Goal: Transaction & Acquisition: Download file/media

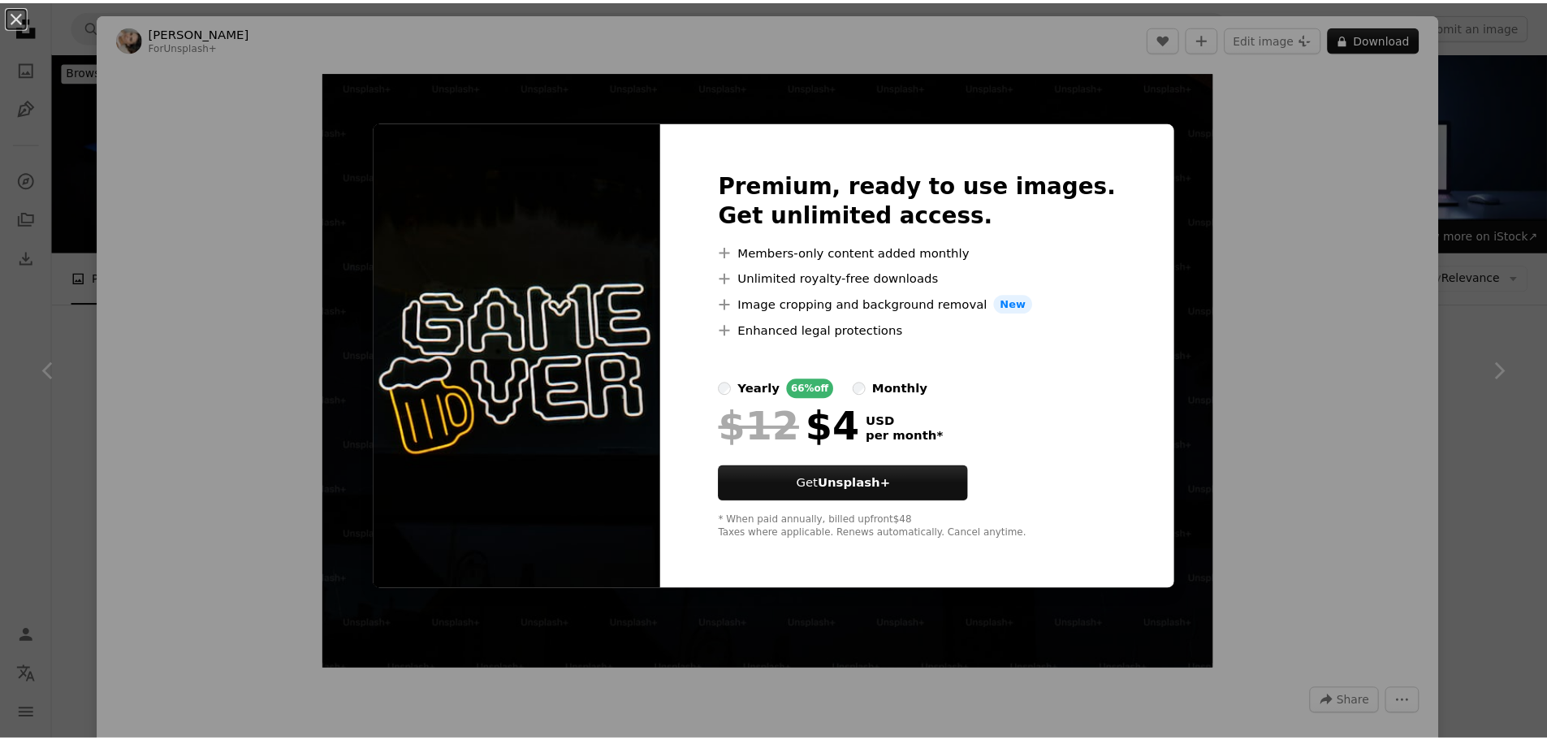
scroll to position [864, 0]
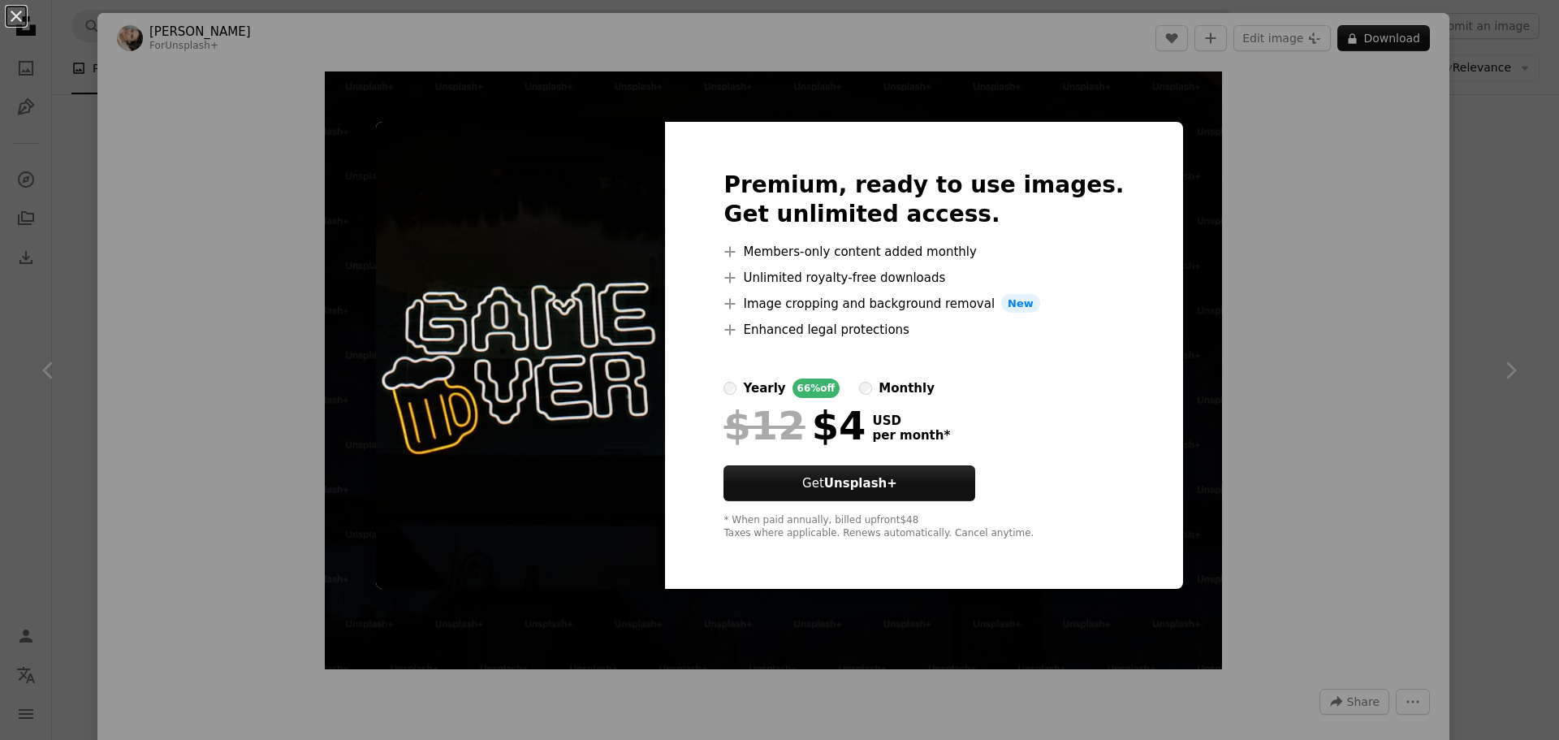
click at [211, 175] on div "An X shape Premium, ready to use images. Get unlimited access. A plus sign Memb…" at bounding box center [779, 370] width 1559 height 740
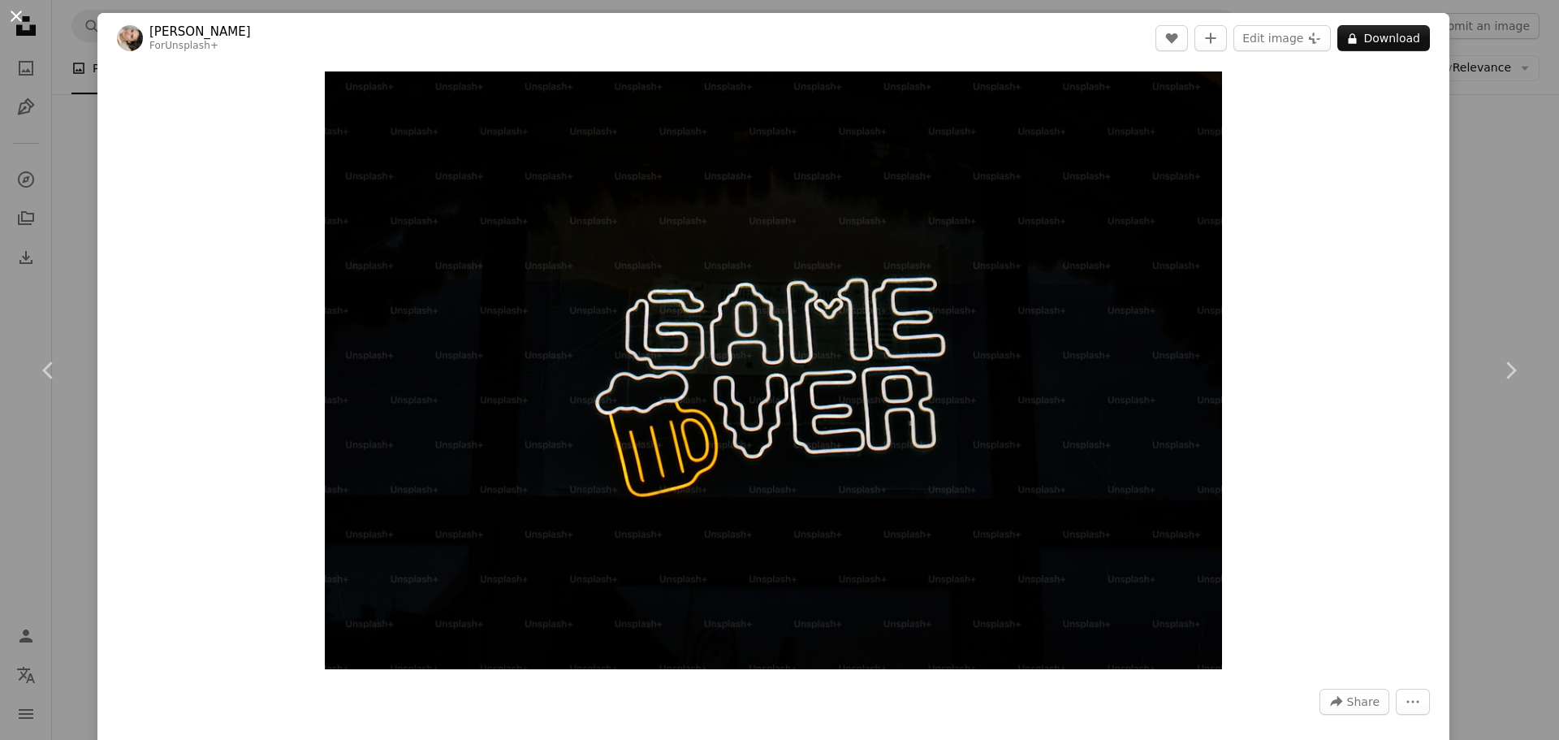
click at [26, 19] on button "An X shape" at bounding box center [15, 15] width 19 height 19
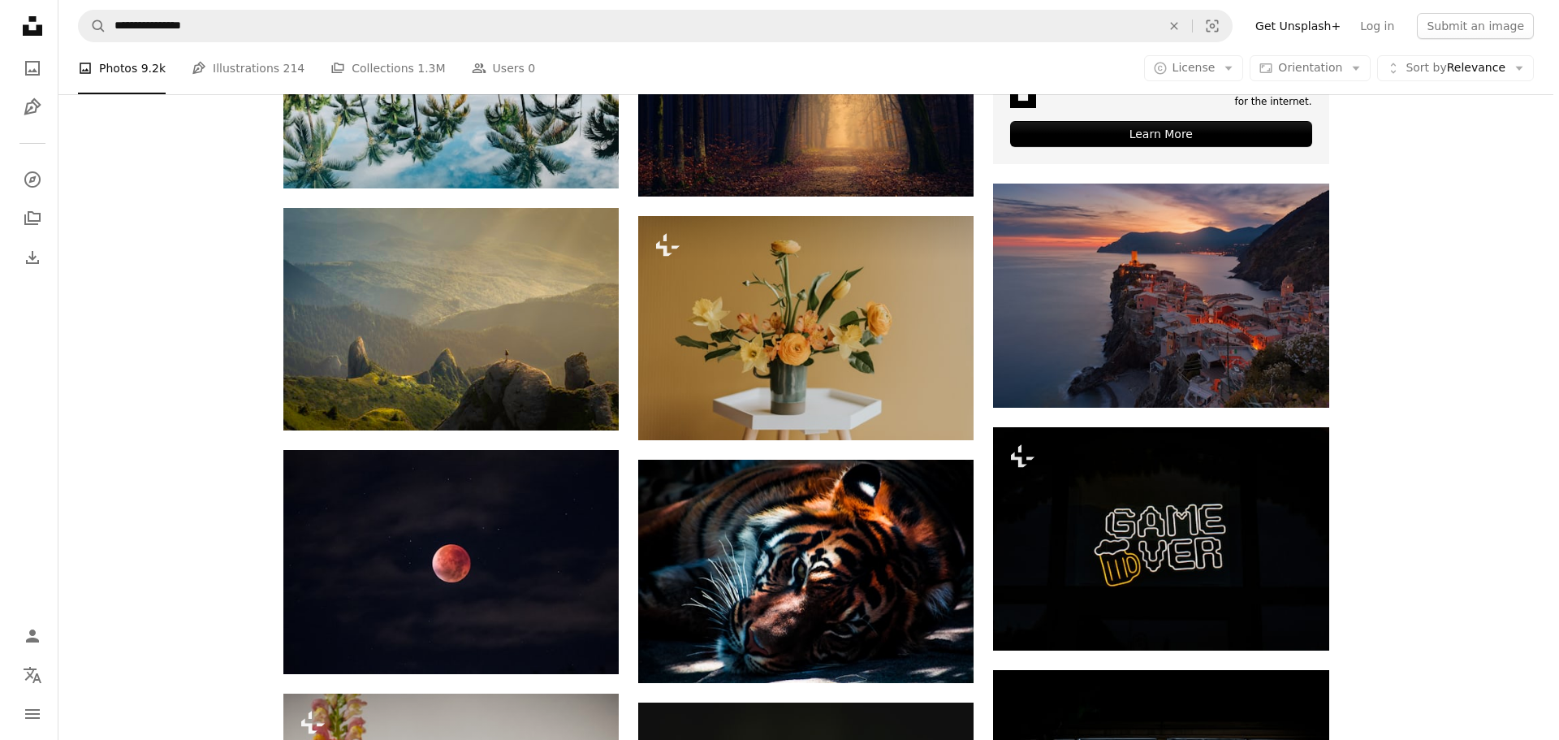
scroll to position [701, 0]
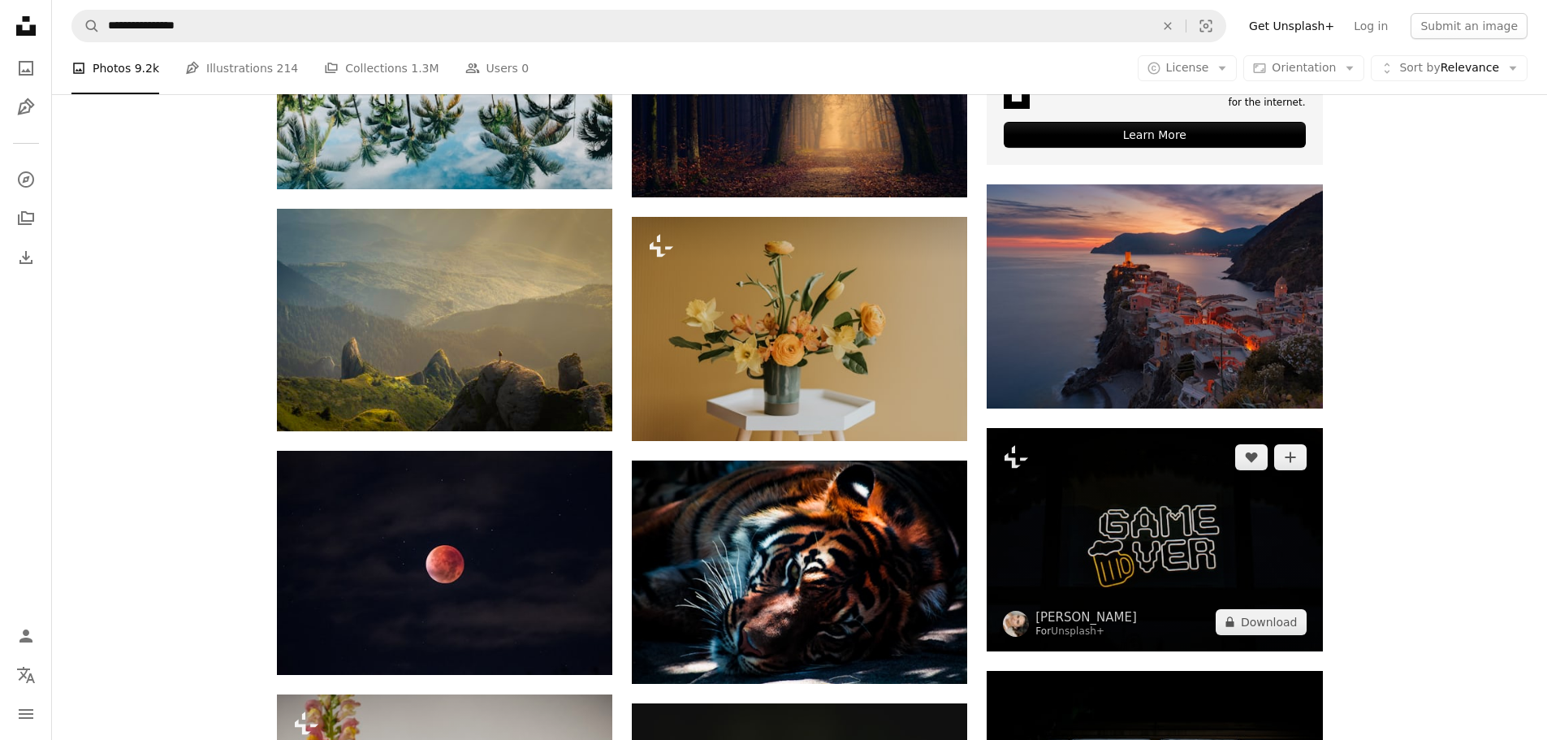
click at [1104, 511] on img at bounding box center [1153, 539] width 335 height 223
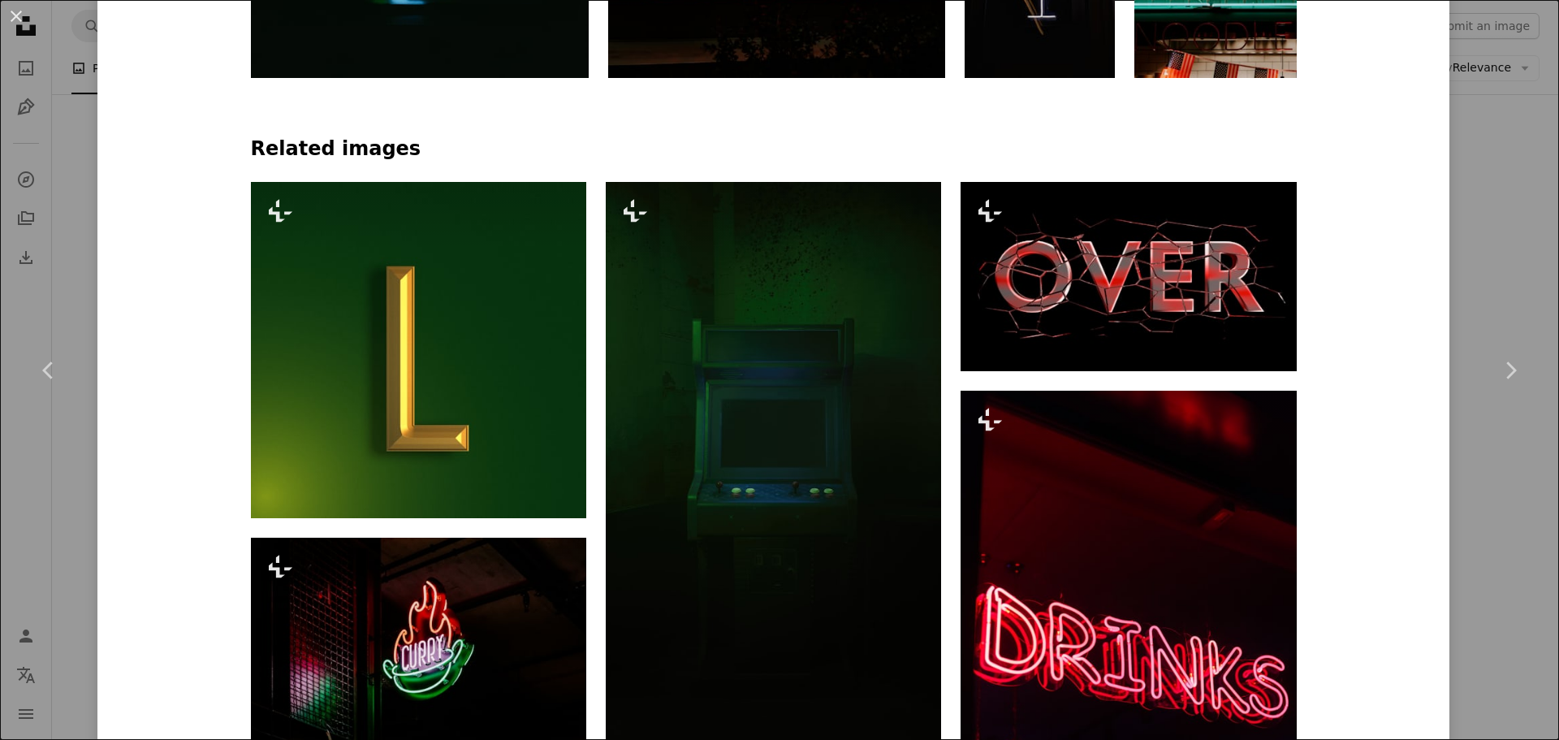
scroll to position [1139, 0]
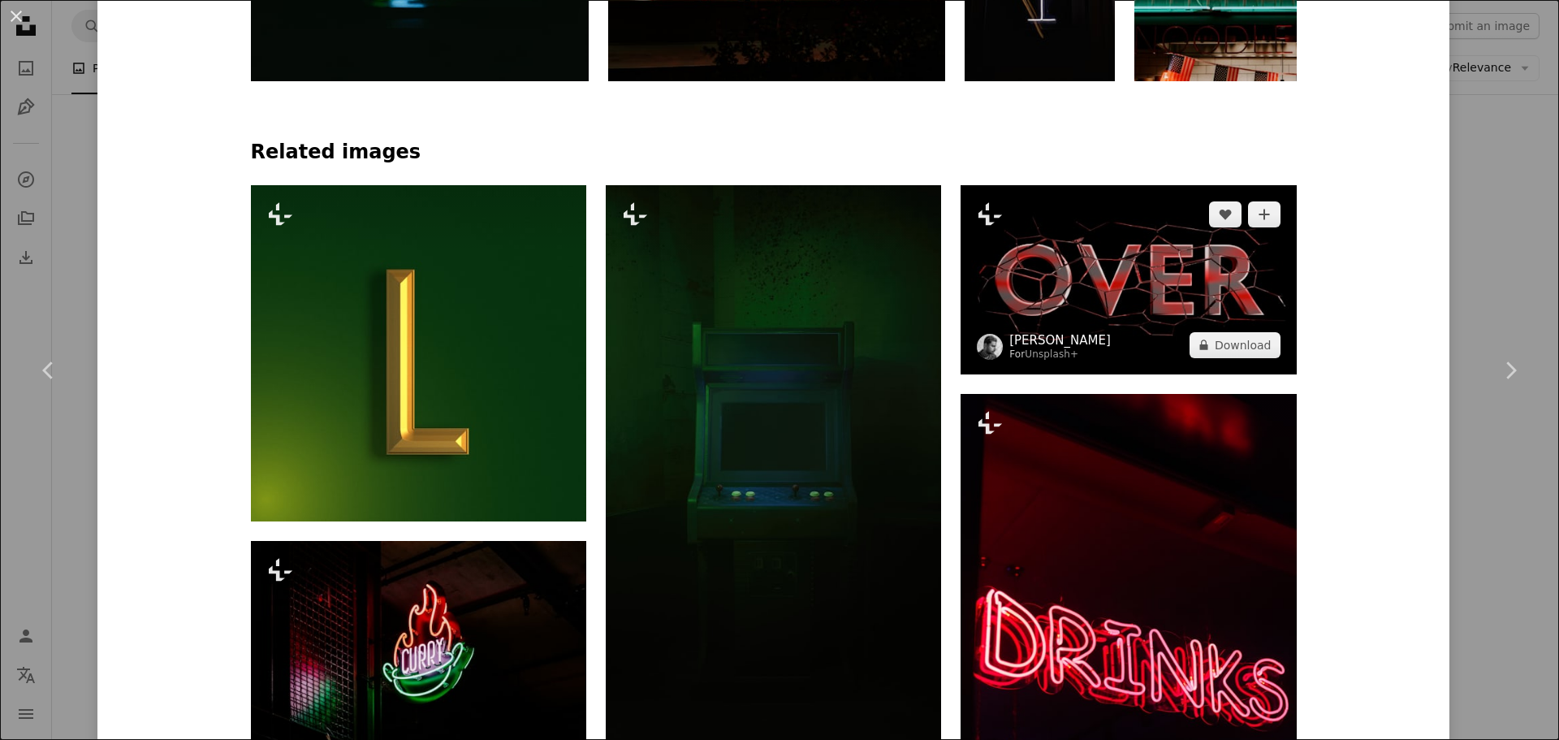
click at [1081, 343] on link "[PERSON_NAME]" at bounding box center [1059, 340] width 101 height 16
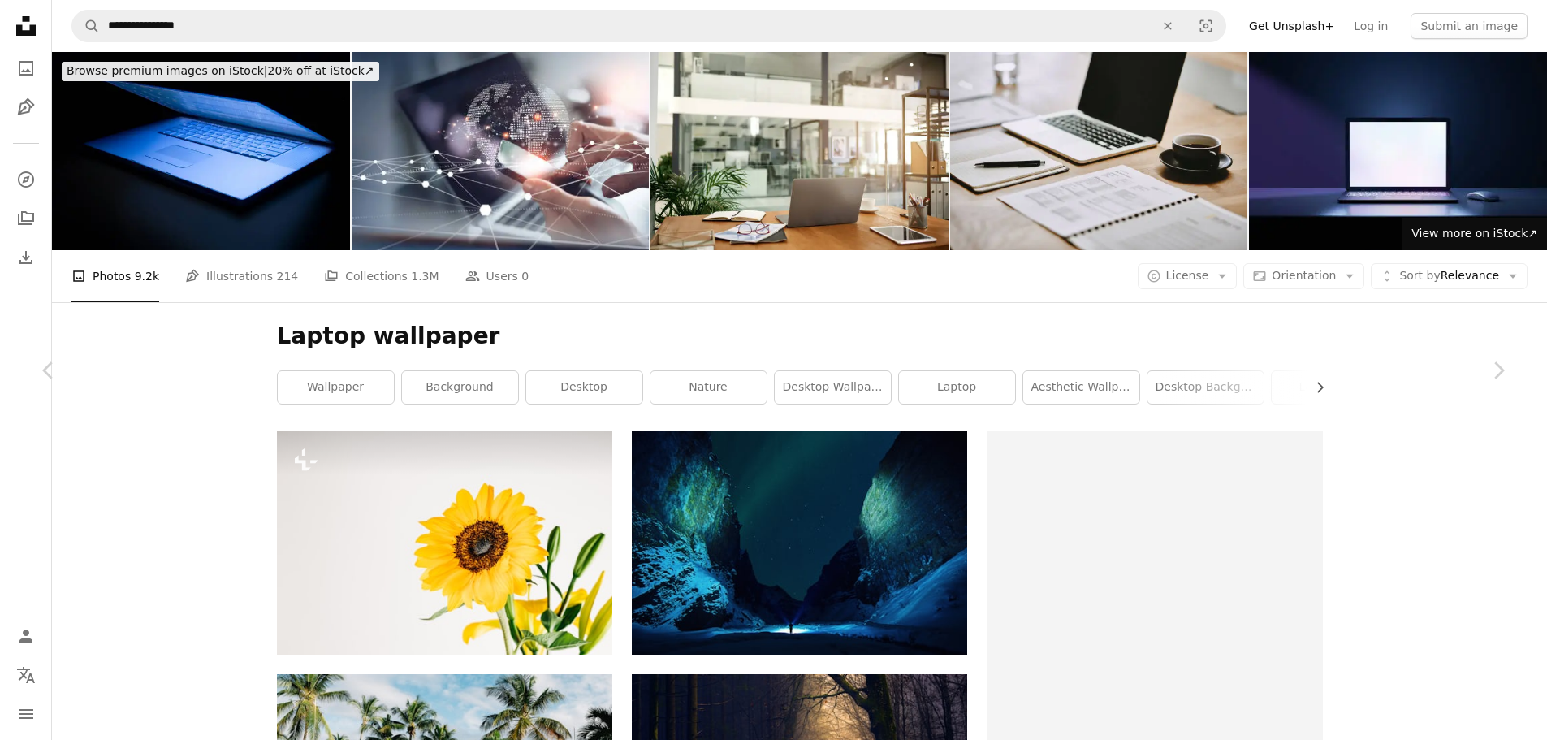
scroll to position [701, 0]
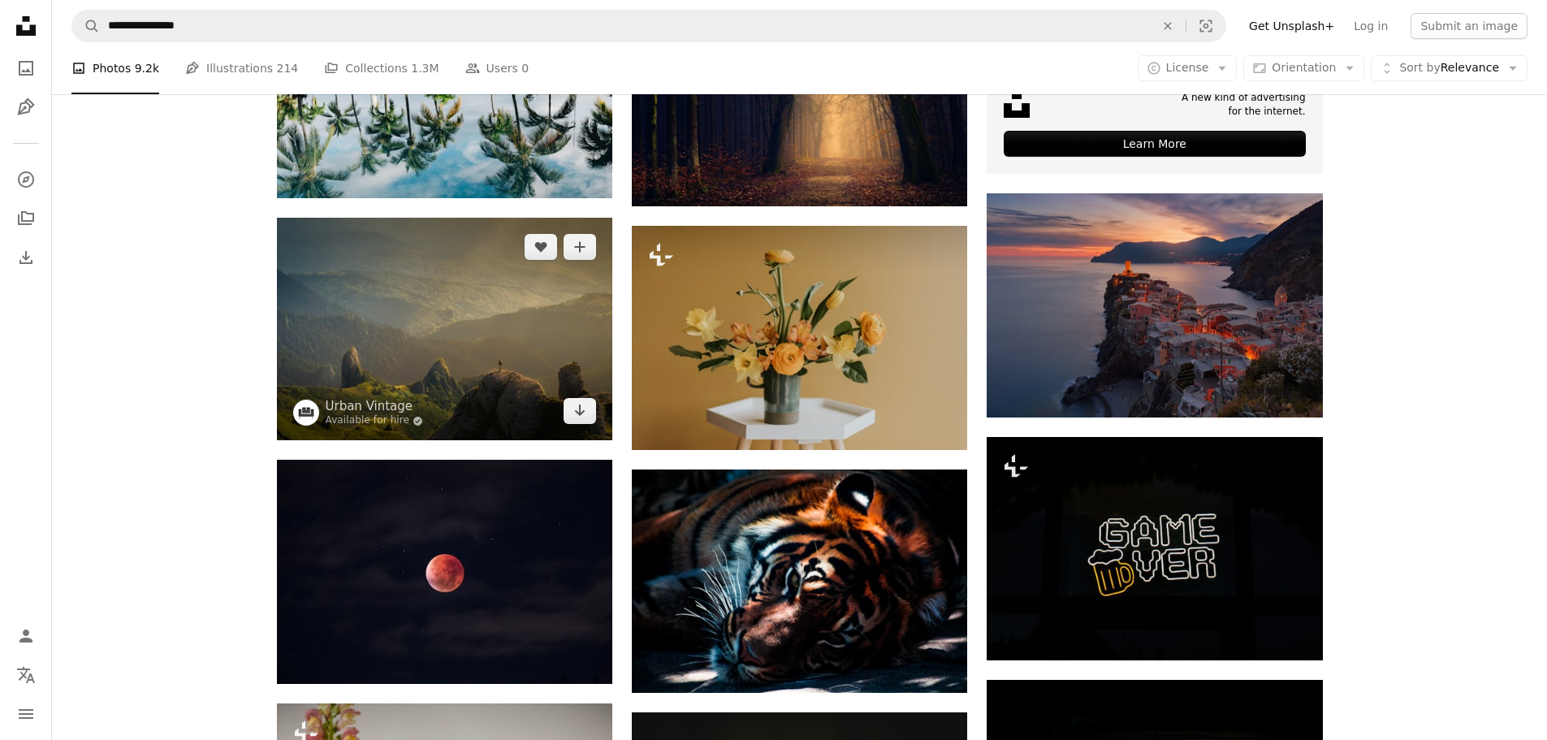
scroll to position [689, 0]
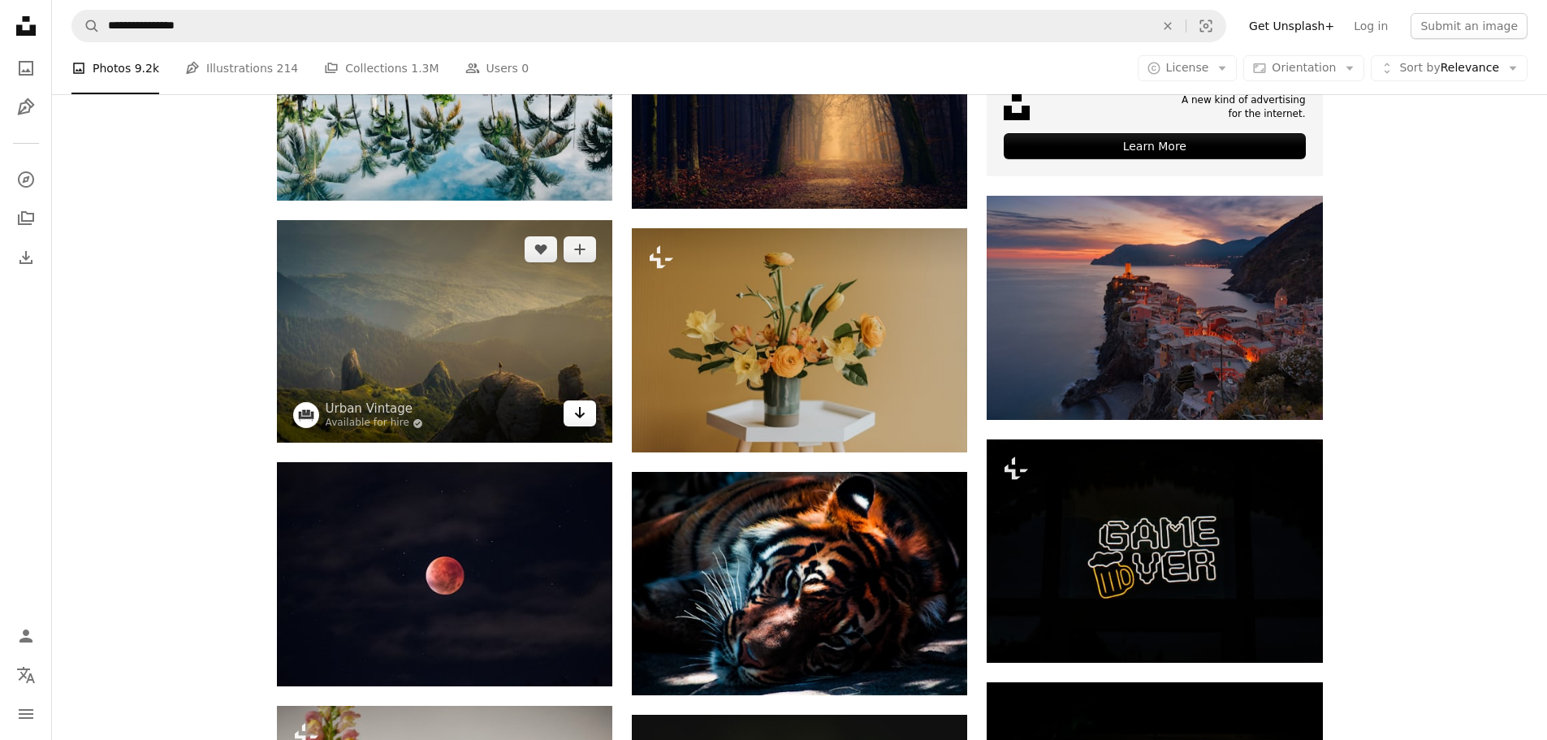
click at [580, 419] on icon "Arrow pointing down" at bounding box center [579, 412] width 13 height 19
